Goal: Check status: Check status

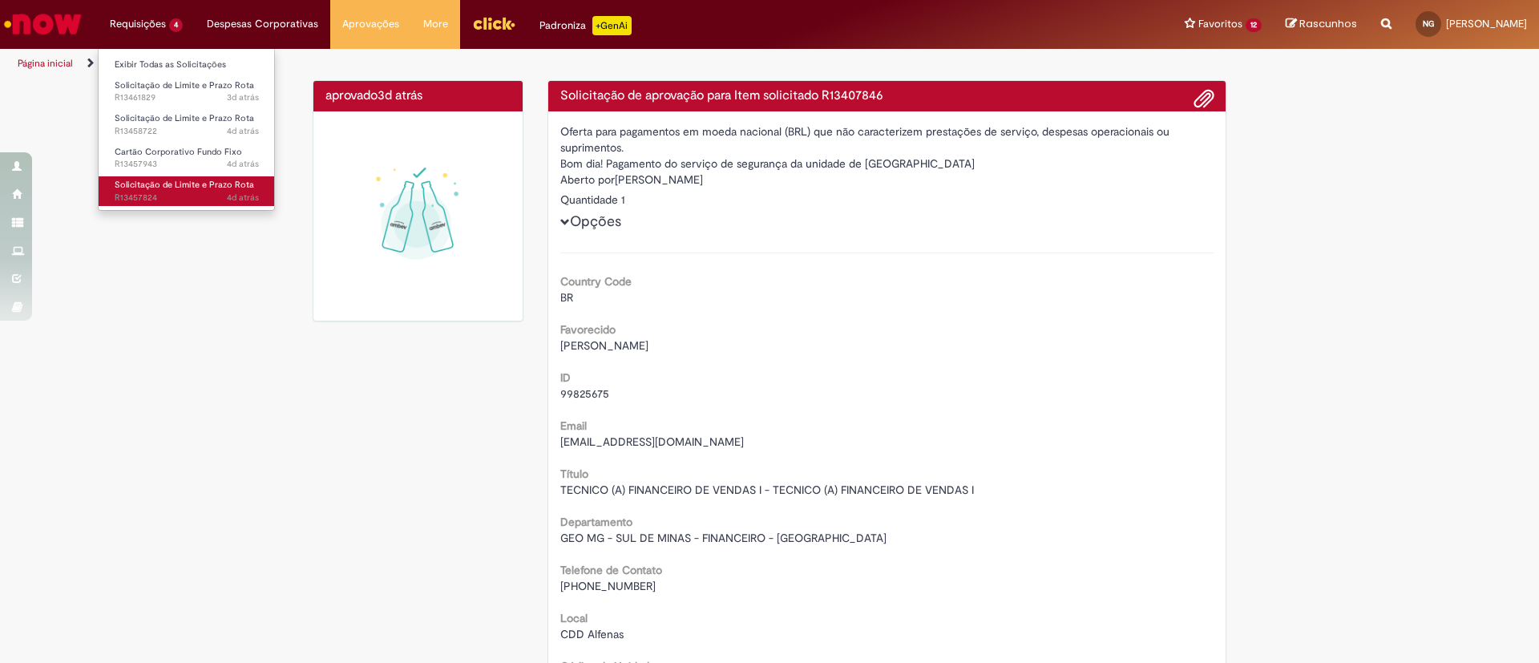
click at [176, 186] on span "Solicitação de Limite e Prazo Rota" at bounding box center [184, 185] width 139 height 12
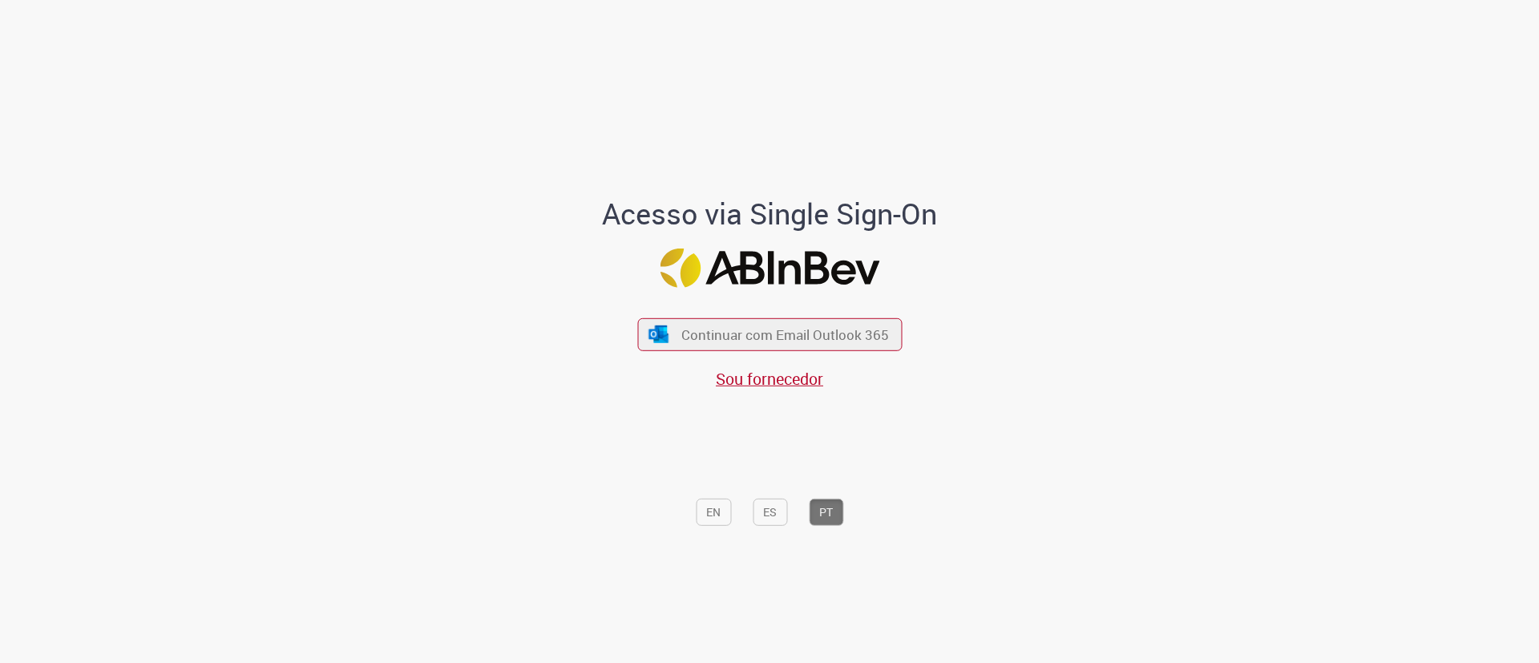
click at [818, 316] on div "Continuar com Email Outlook 365 Sou fornecedor" at bounding box center [769, 345] width 264 height 89
click at [812, 329] on span "Continuar com Email Outlook 365" at bounding box center [785, 334] width 212 height 18
click at [816, 328] on span "Continuar com Email Outlook 365" at bounding box center [785, 334] width 212 height 18
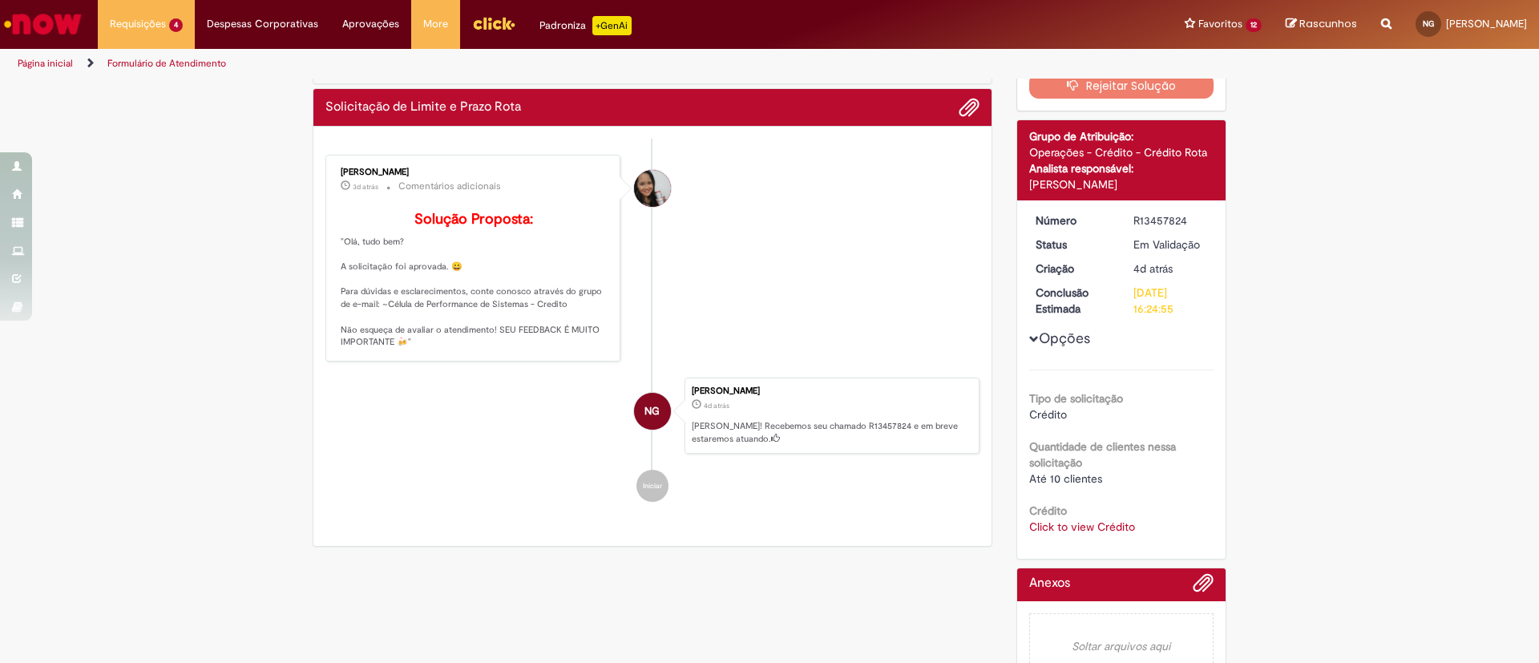
scroll to position [163, 0]
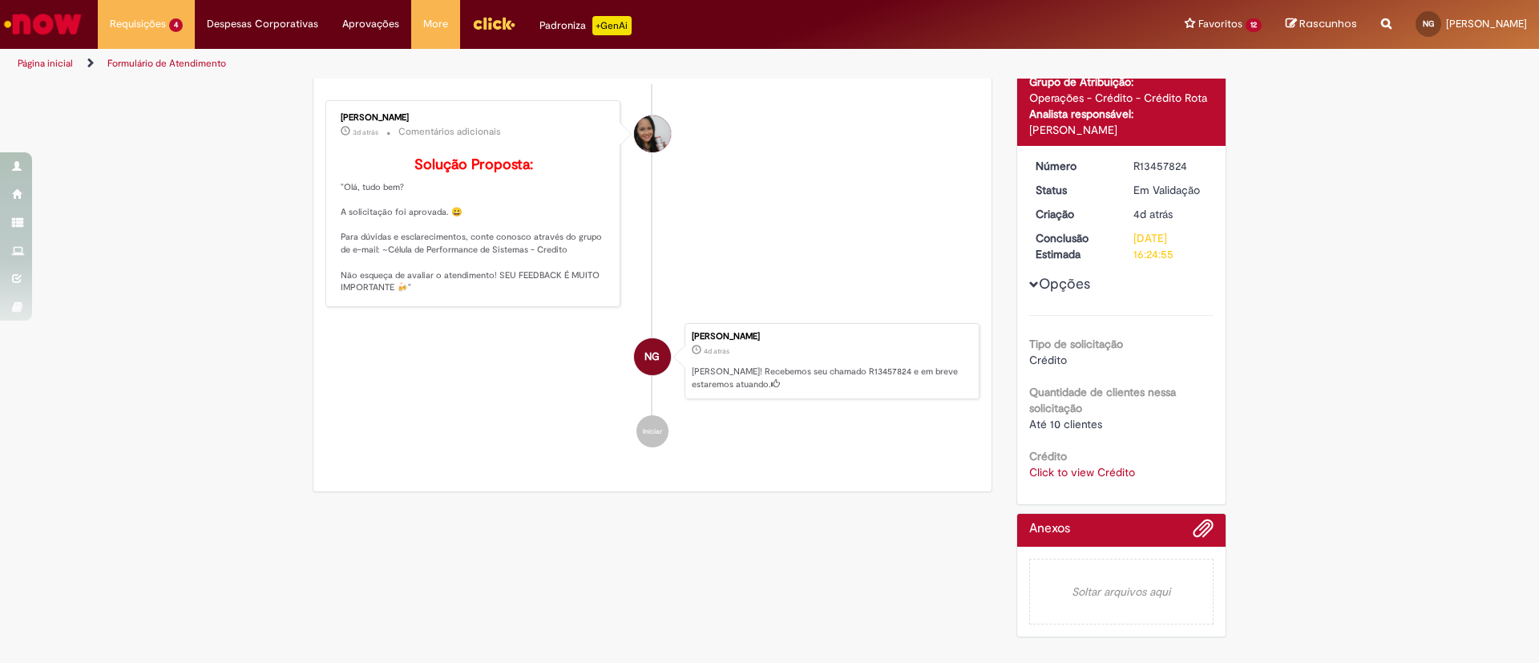
click at [1084, 444] on div "Crédito Click to view Crédito Click to view Crédito" at bounding box center [1121, 462] width 185 height 36
click at [1071, 465] on link "Click to view Crédito" at bounding box center [1082, 472] width 106 height 14
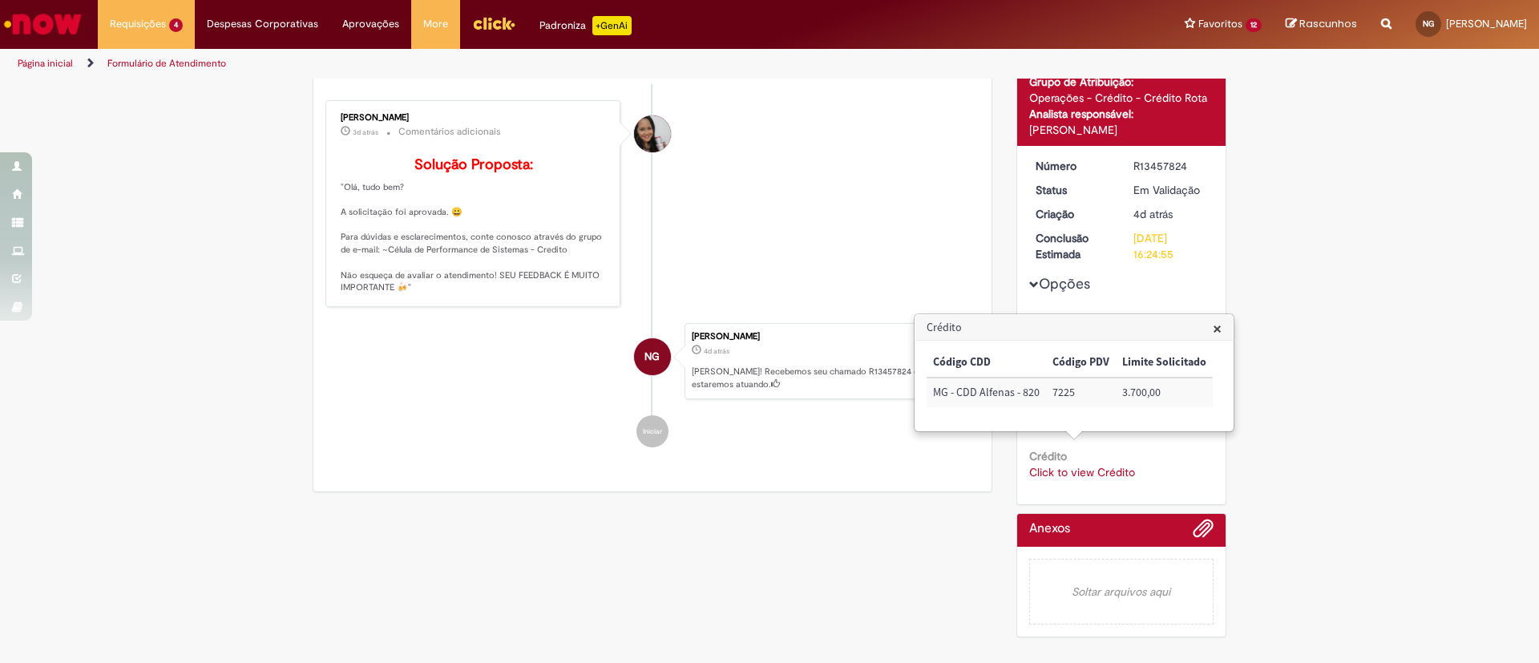
click at [1213, 327] on span "×" at bounding box center [1217, 328] width 9 height 22
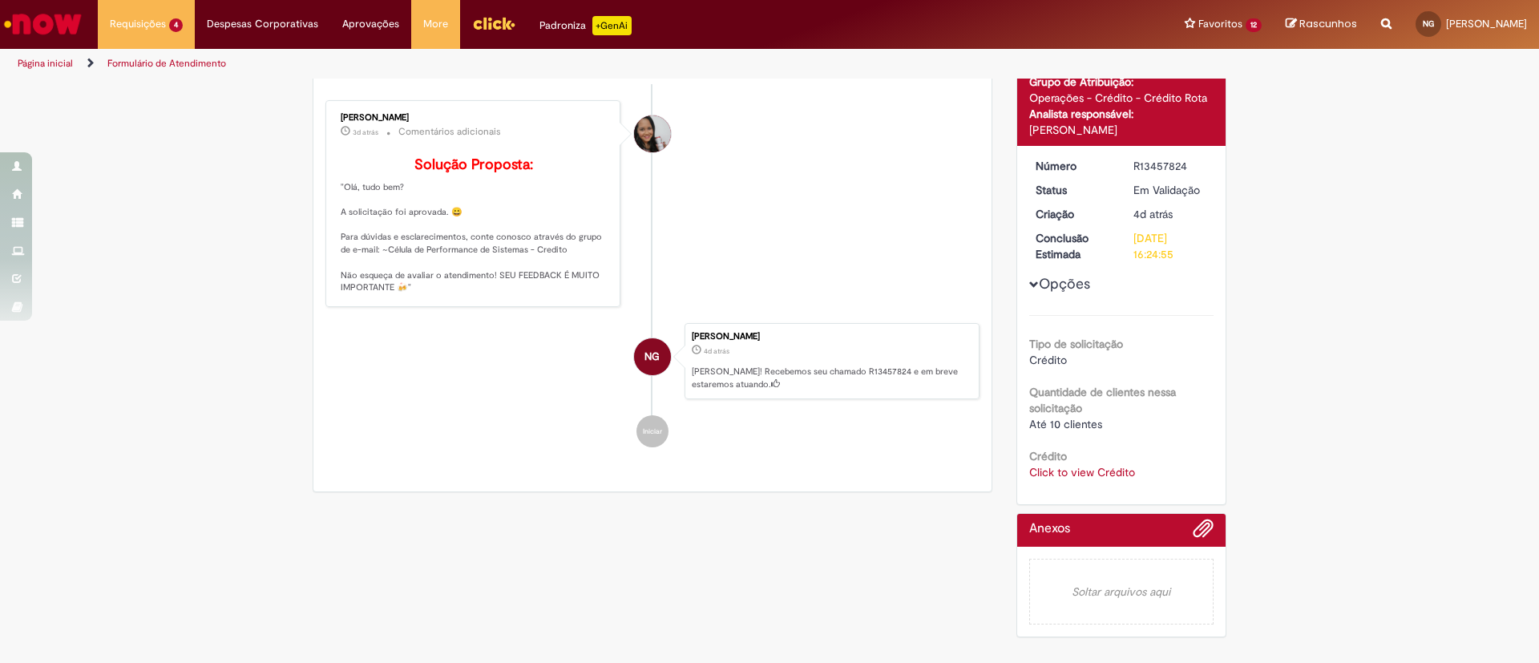
click at [789, 197] on li "Valeria Maria da Conceicao 3d atrás 3 dias atrás Comentários adicionais Solução…" at bounding box center [652, 203] width 654 height 207
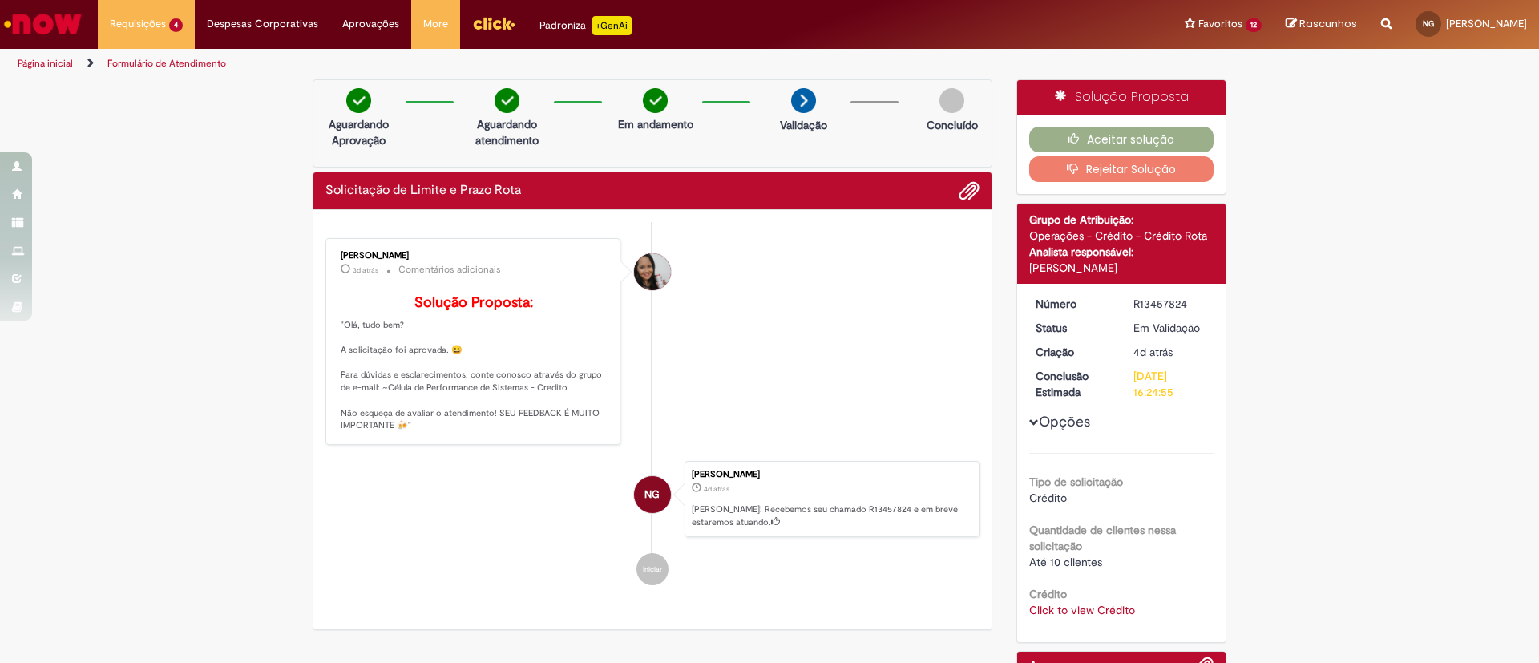
scroll to position [0, 0]
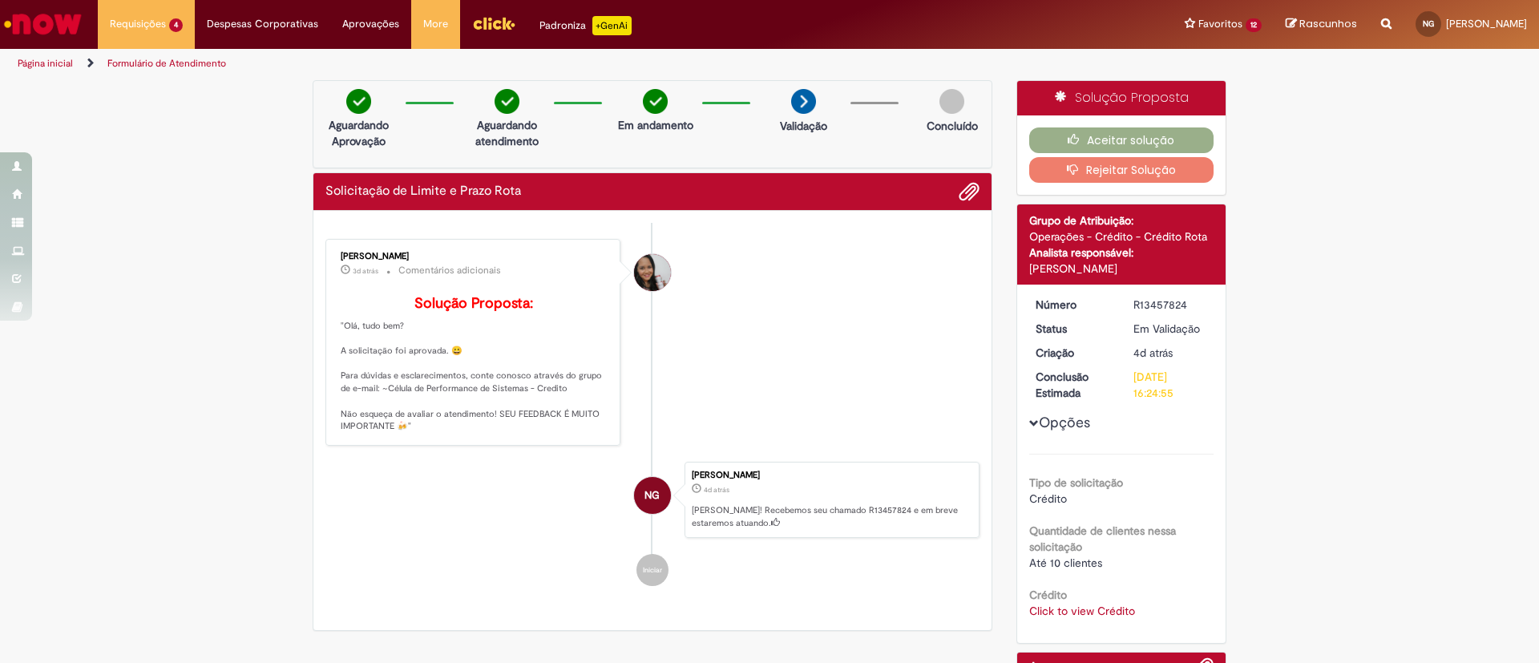
click at [1087, 154] on div "Aceitar solução Rejeitar Solução" at bounding box center [1121, 154] width 209 height 79
click at [1087, 149] on button "Aceitar solução" at bounding box center [1121, 140] width 185 height 26
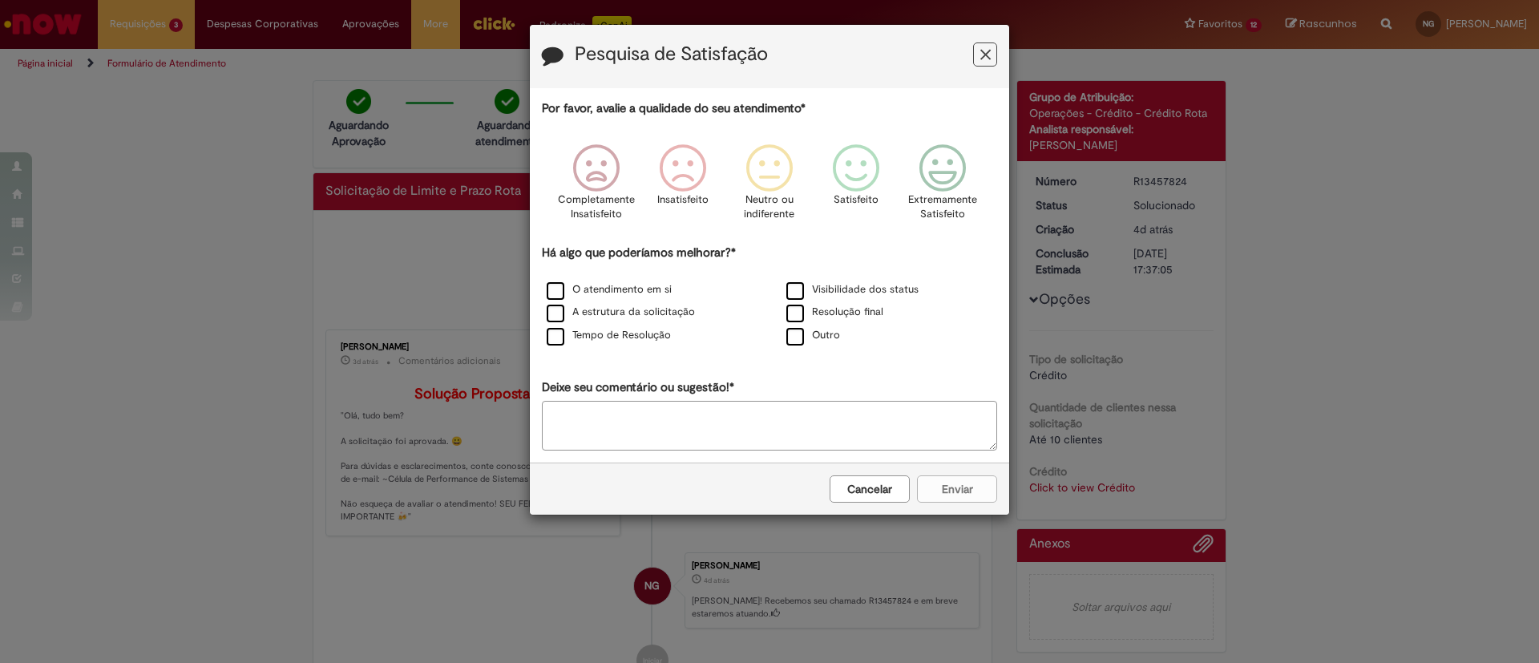
click at [989, 51] on icon "Feedback" at bounding box center [985, 54] width 10 height 17
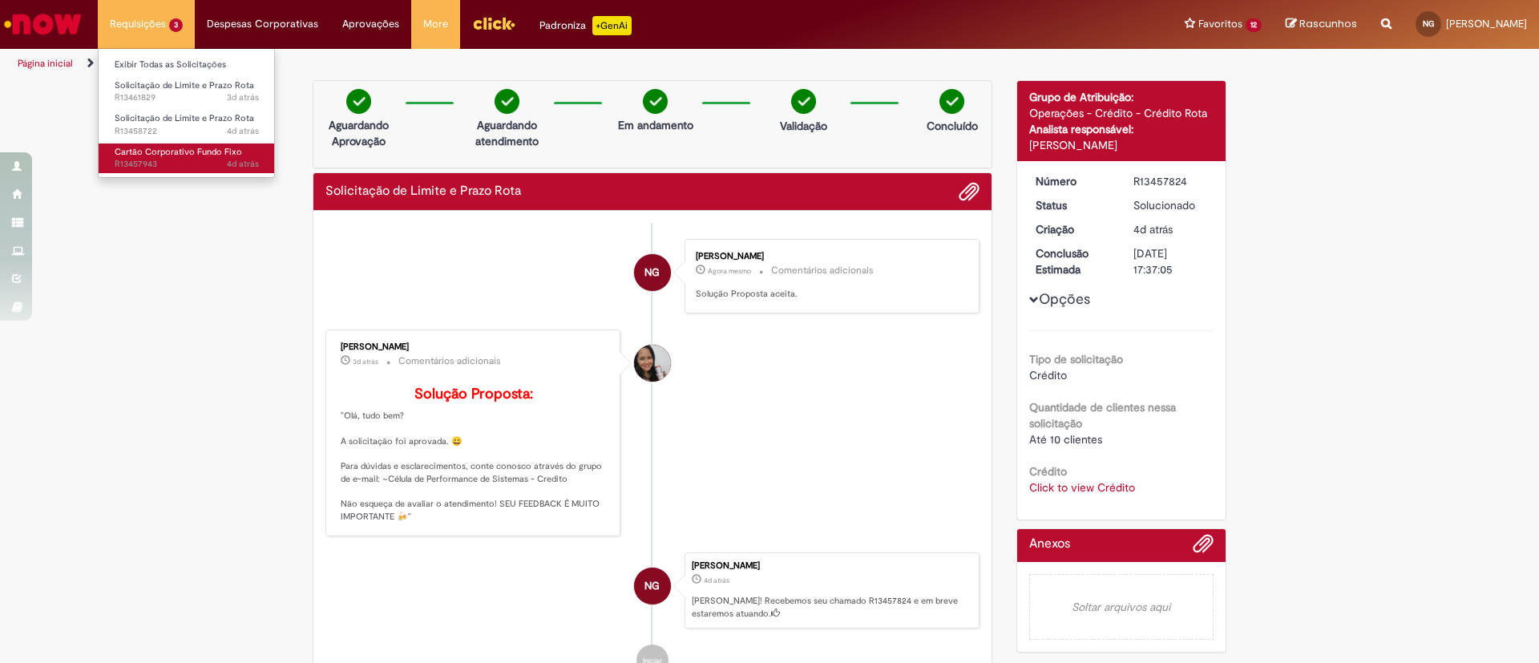
click at [180, 159] on span "4d atrás 4 dias atrás R13457943" at bounding box center [187, 164] width 144 height 13
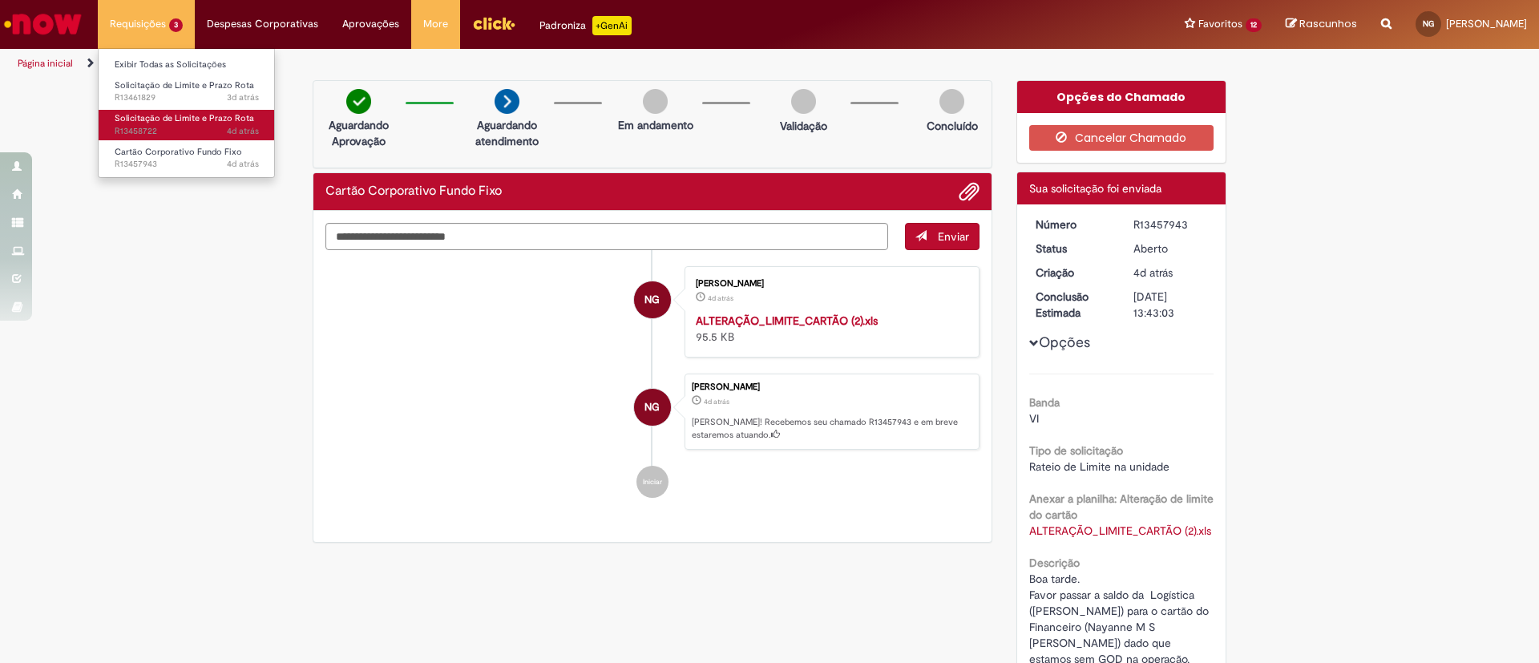
click at [165, 121] on span "Solicitação de Limite e Prazo Rota" at bounding box center [184, 118] width 139 height 12
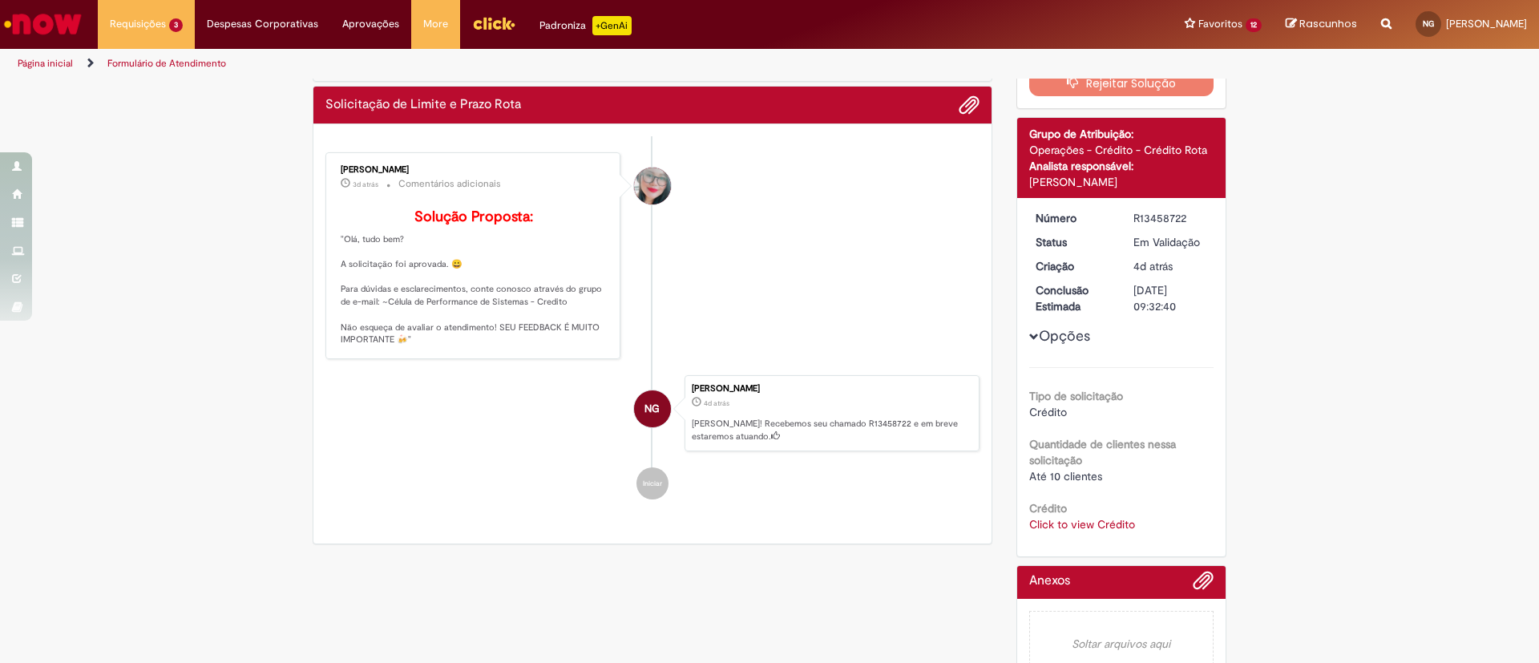
scroll to position [163, 0]
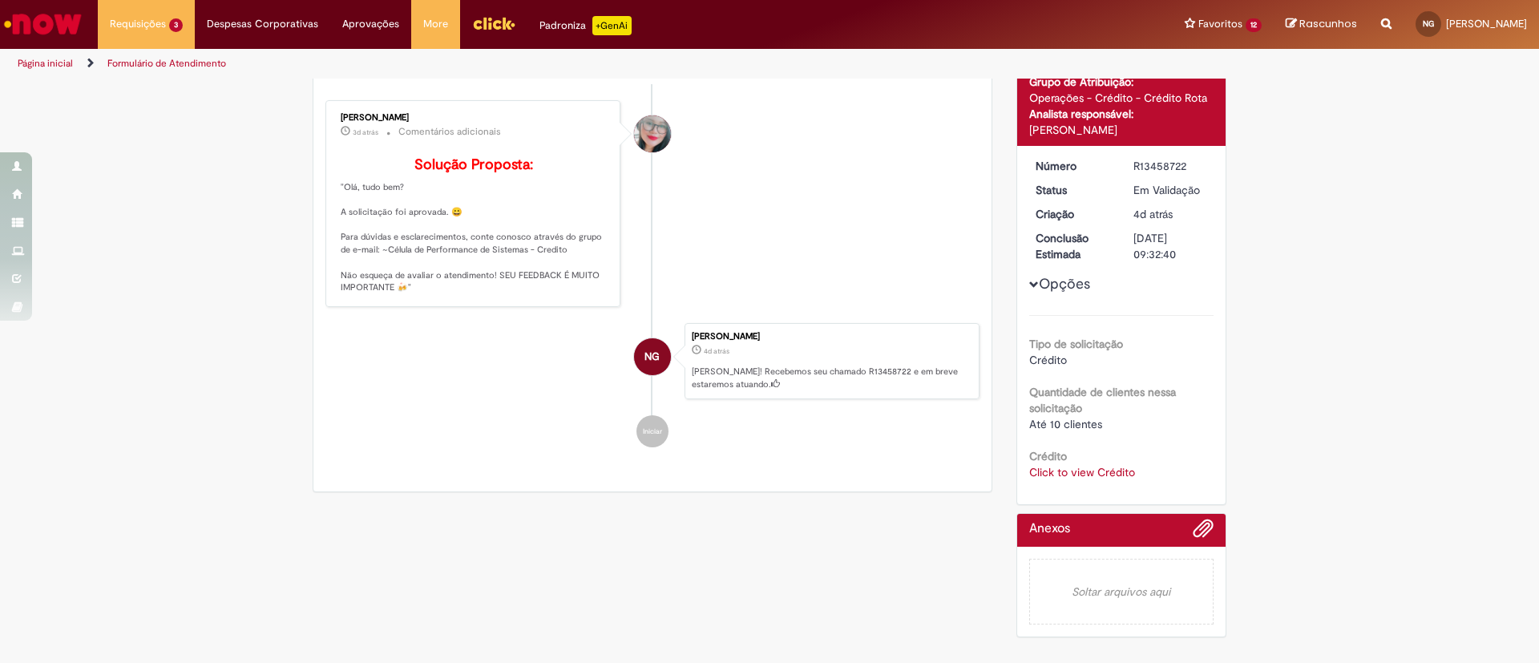
click at [1071, 444] on div "Crédito Click to view Crédito Click to view Crédito" at bounding box center [1121, 462] width 185 height 36
click at [1071, 465] on link "Click to view Crédito" at bounding box center [1082, 472] width 106 height 14
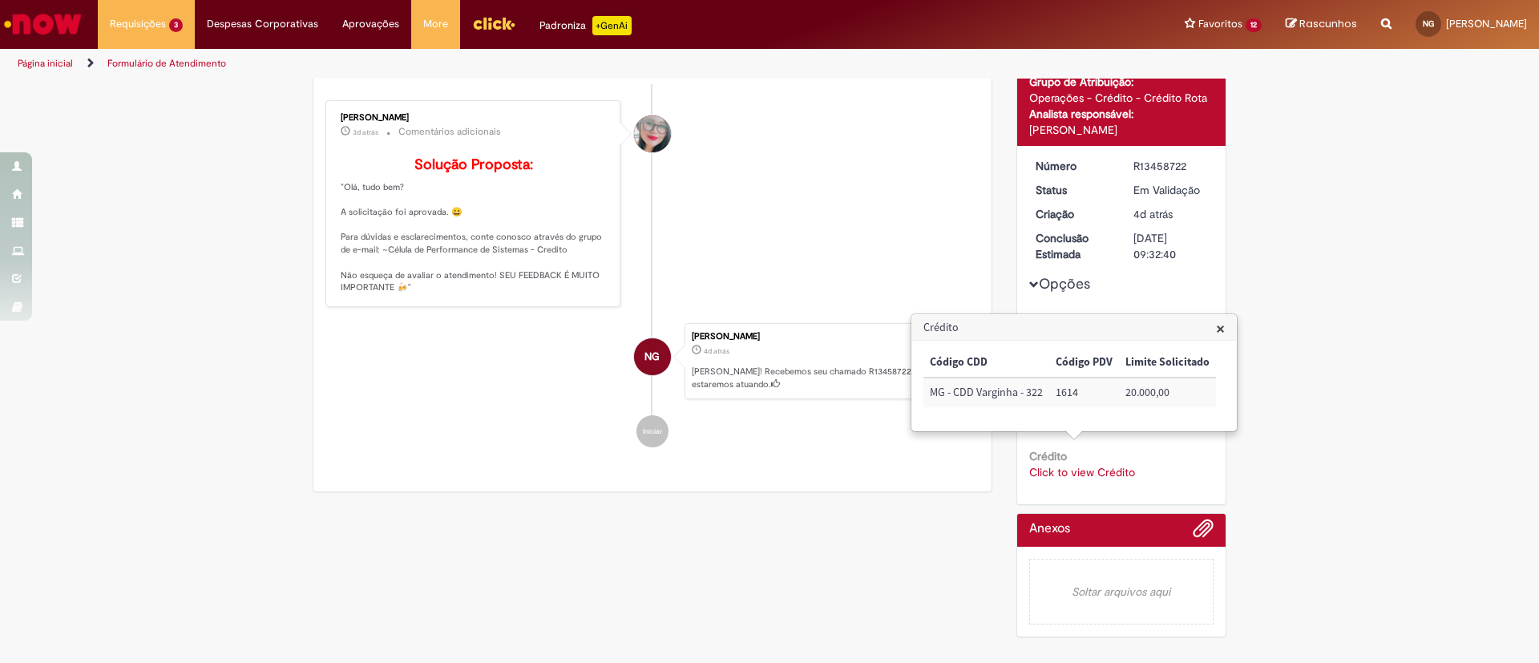
click at [1216, 329] on span "×" at bounding box center [1220, 328] width 9 height 22
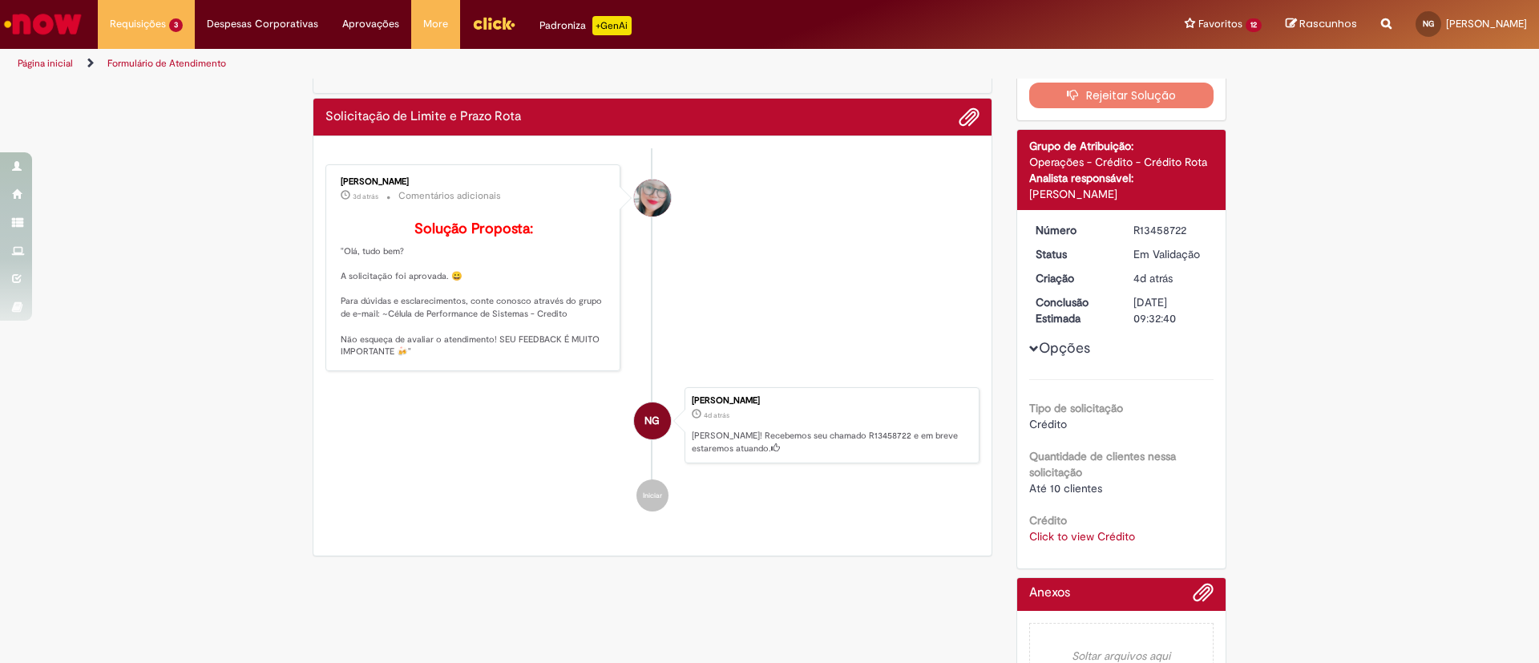
scroll to position [0, 0]
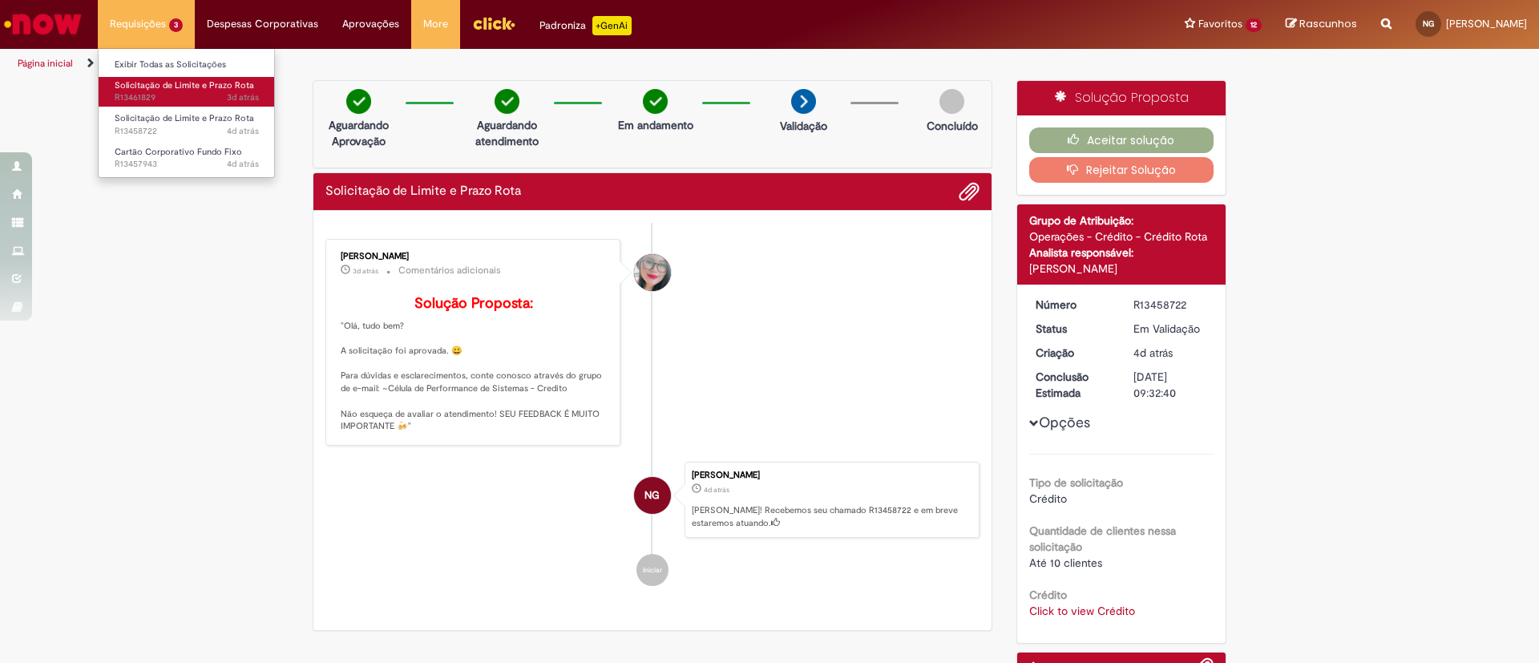
click at [173, 78] on link "Solicitação de Limite e Prazo Rota 3d atrás 3 dias atrás R13461829" at bounding box center [187, 92] width 176 height 30
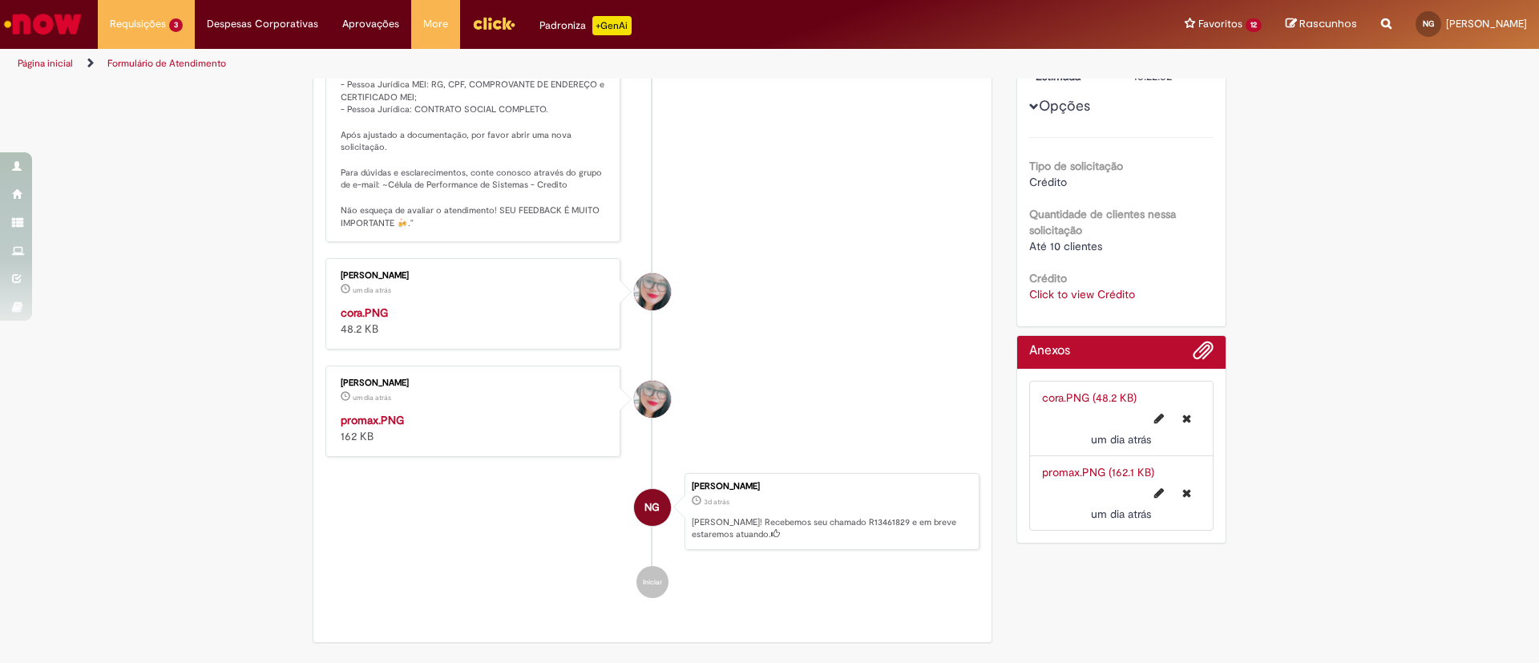
scroll to position [316, 0]
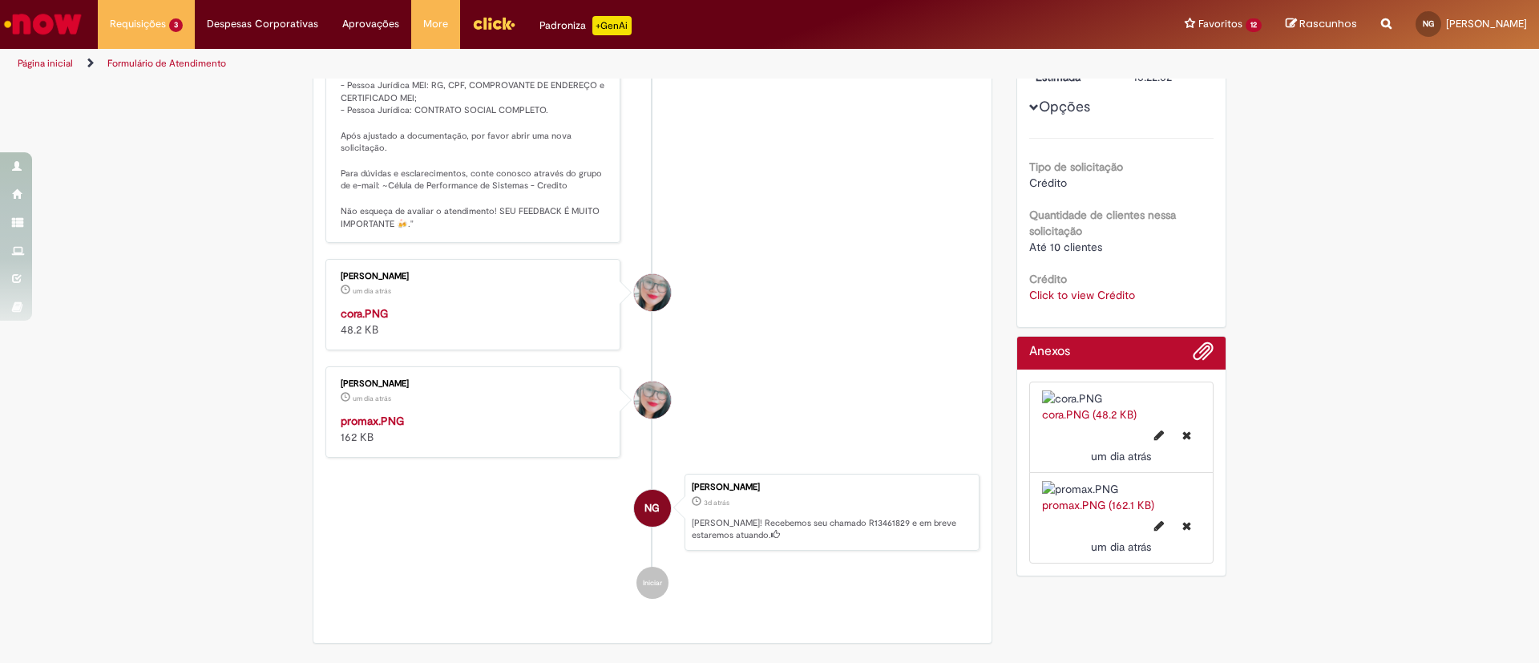
click at [1071, 291] on link "Click to view Crédito" at bounding box center [1082, 295] width 106 height 14
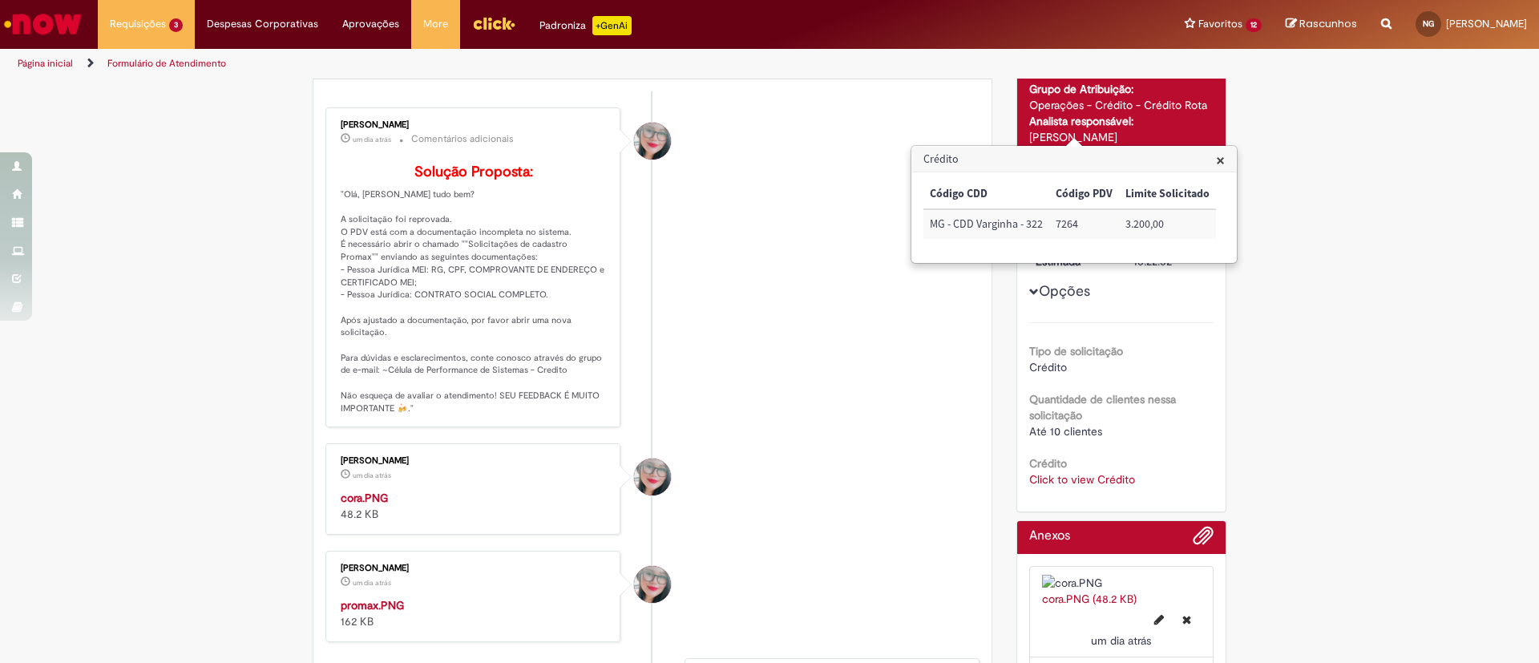
scroll to position [120, 0]
